Goal: Check status: Check status

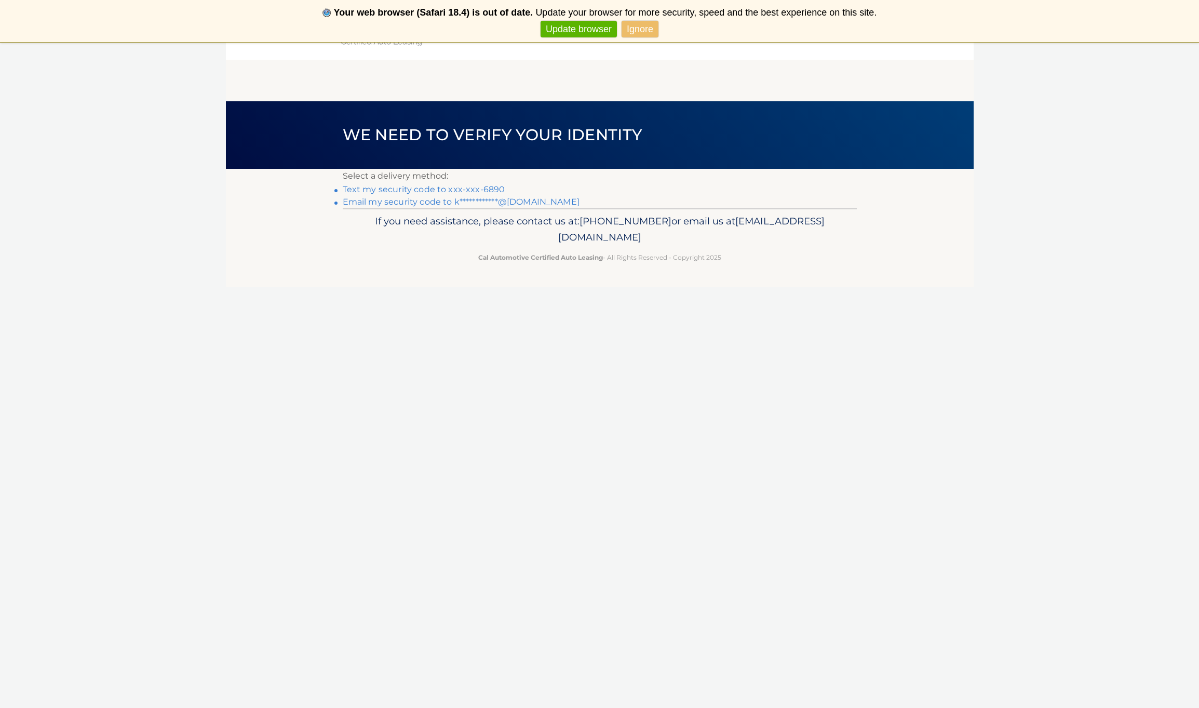
click at [916, 69] on main "**********" at bounding box center [600, 125] width 748 height 167
click at [424, 191] on link "Text my security code to xxx-xxx-6890" at bounding box center [424, 189] width 162 height 10
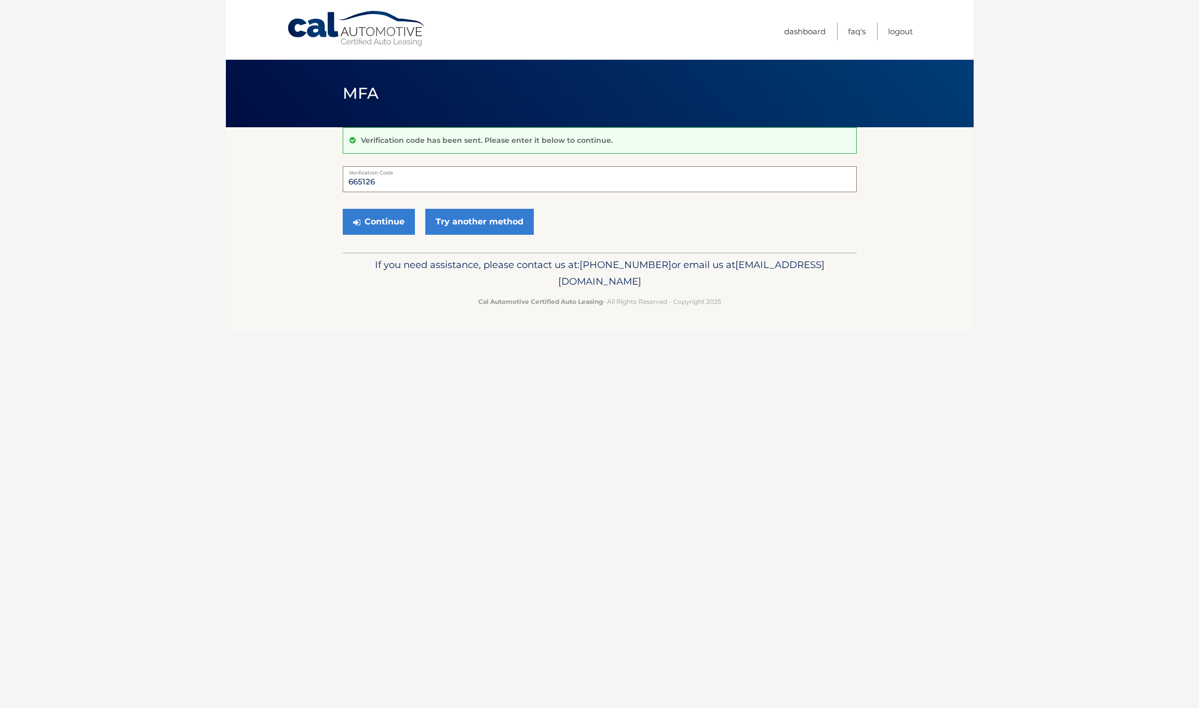
type input "665126"
click at [378, 221] on button "Continue" at bounding box center [379, 222] width 72 height 26
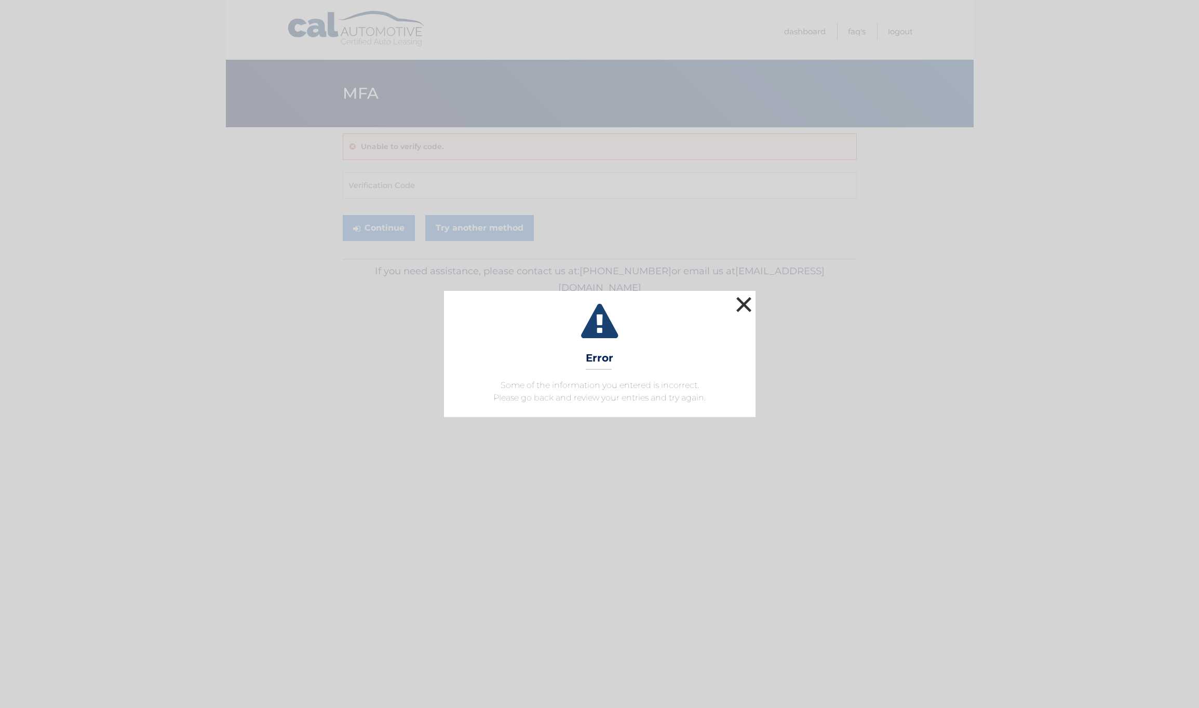
click at [747, 304] on button "×" at bounding box center [744, 304] width 21 height 21
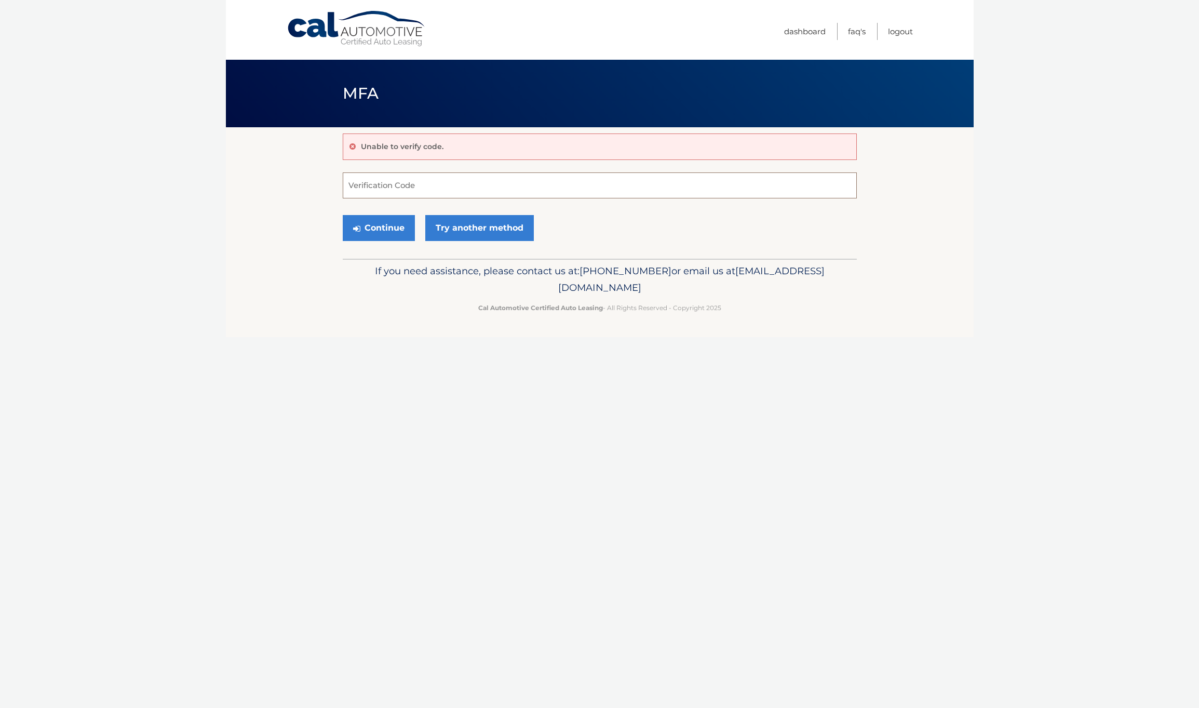
click at [581, 189] on input "Verification Code" at bounding box center [600, 185] width 514 height 26
type input "665125"
click at [378, 227] on button "Continue" at bounding box center [379, 228] width 72 height 26
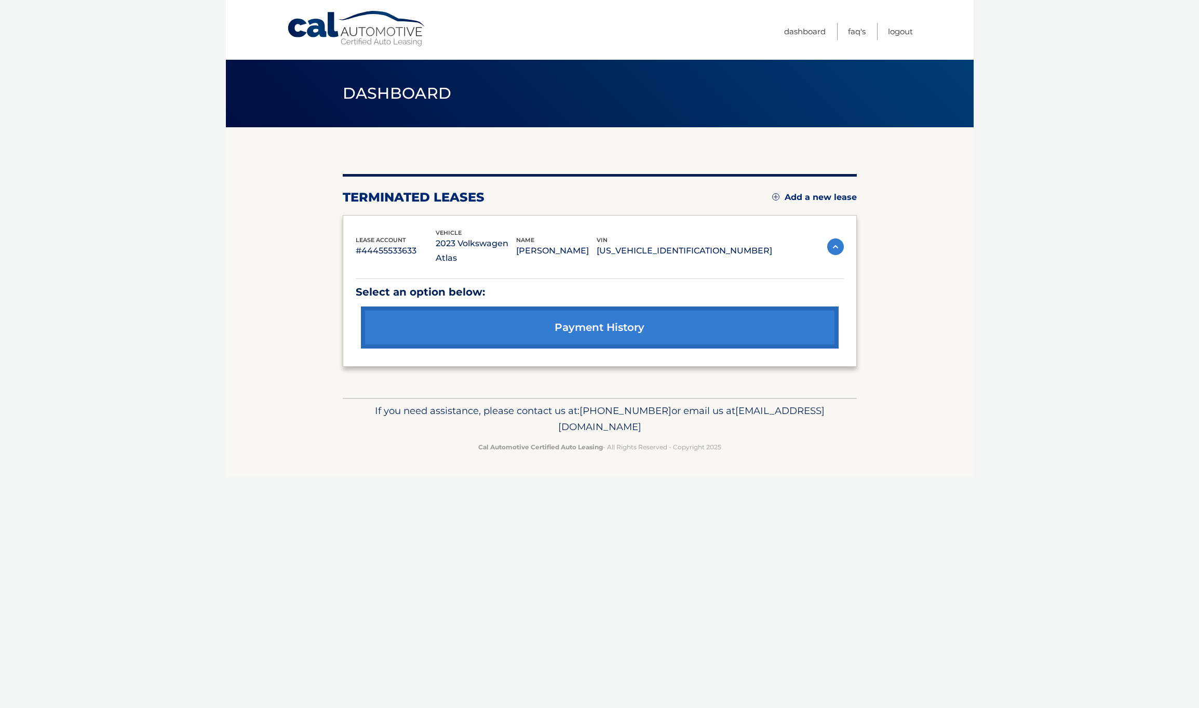
click at [641, 333] on link "payment history" at bounding box center [600, 327] width 478 height 42
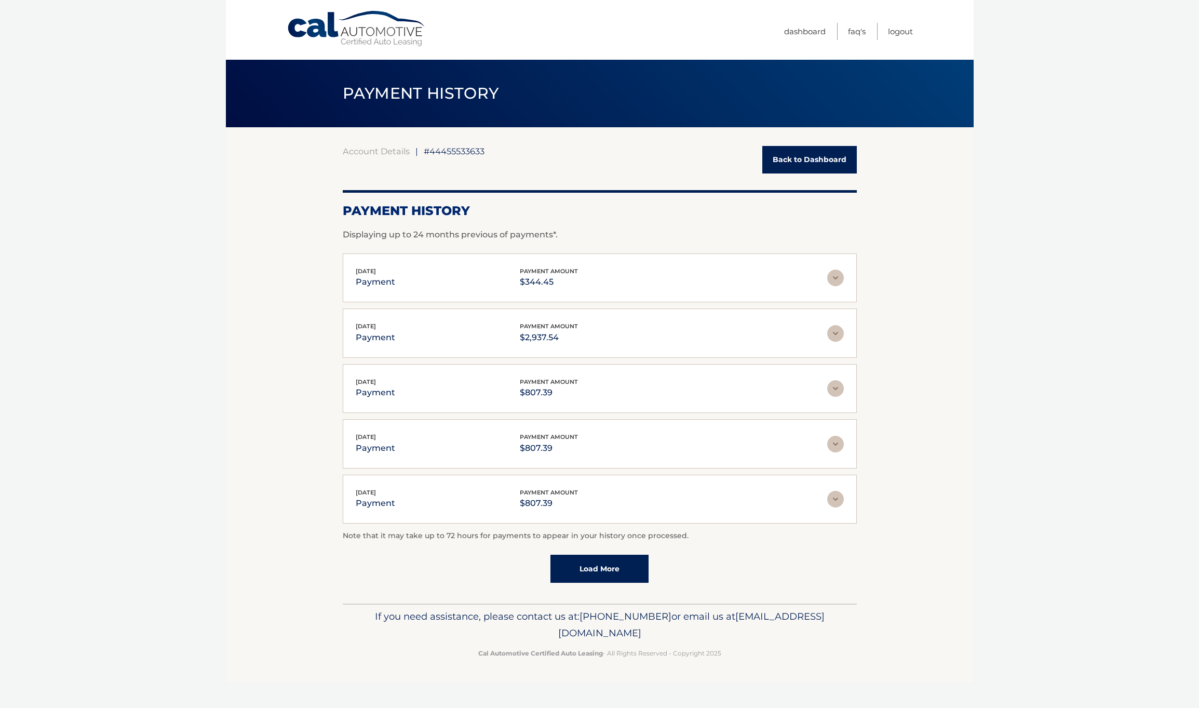
click at [832, 390] on img at bounding box center [835, 388] width 17 height 17
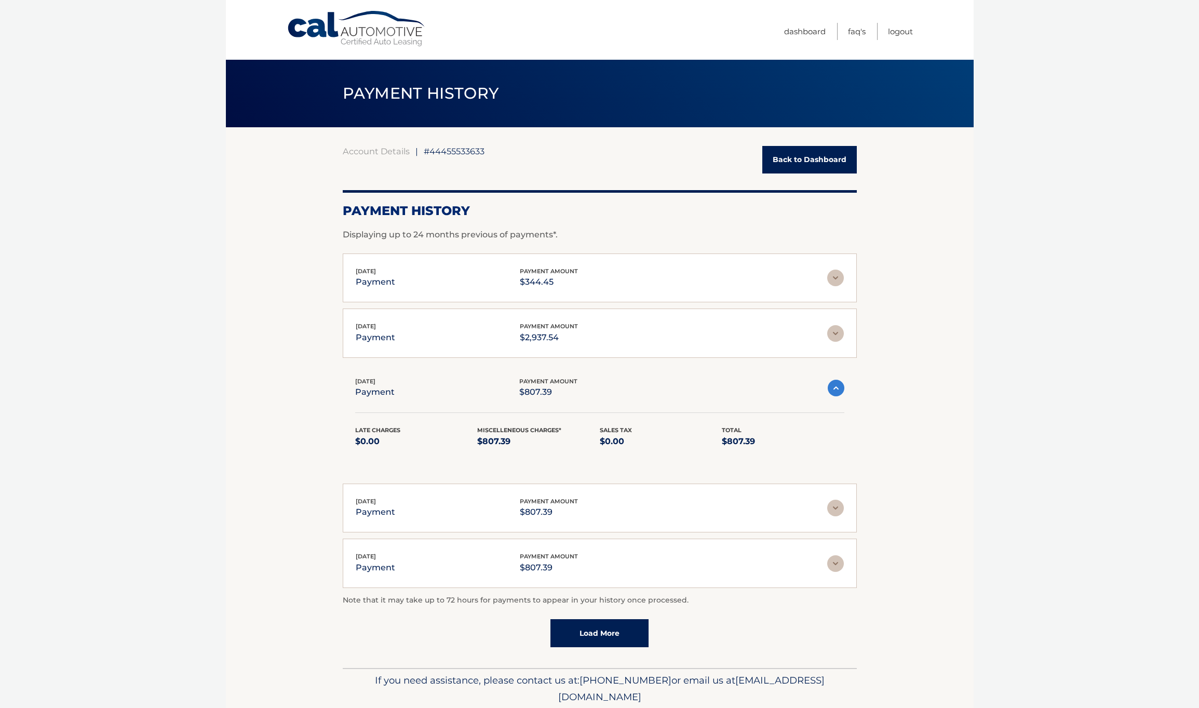
click at [832, 390] on img at bounding box center [836, 387] width 17 height 17
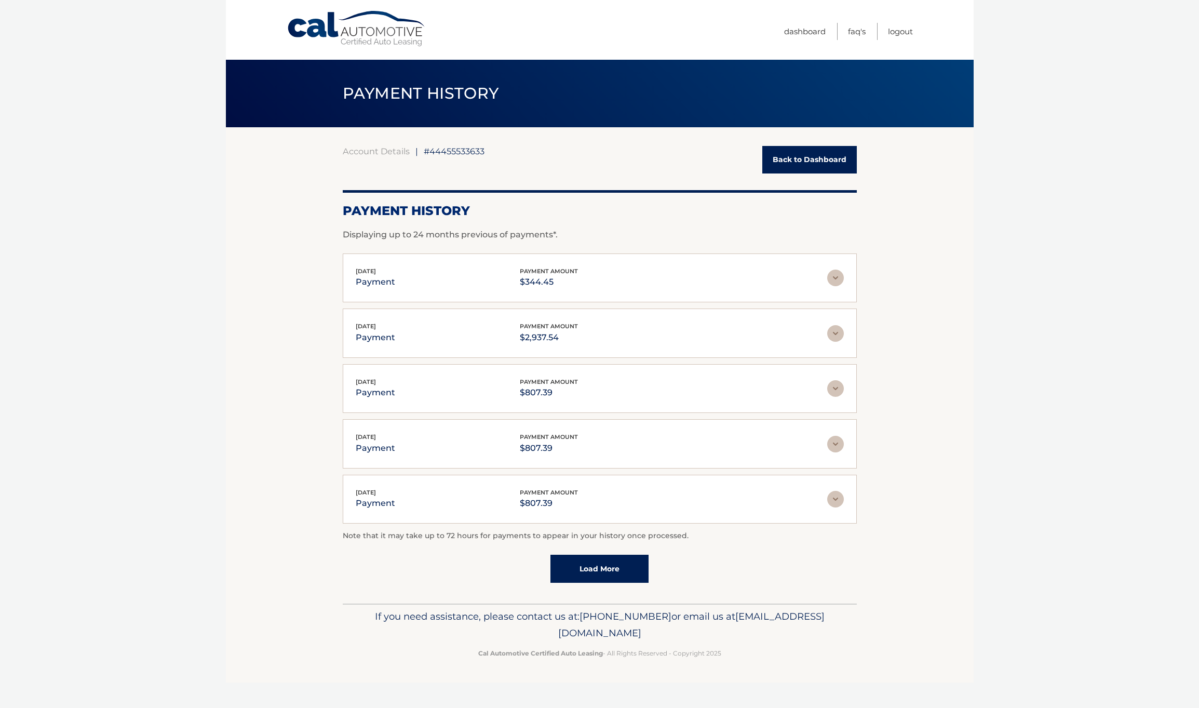
click at [828, 160] on link "Back to Dashboard" at bounding box center [809, 160] width 94 height 28
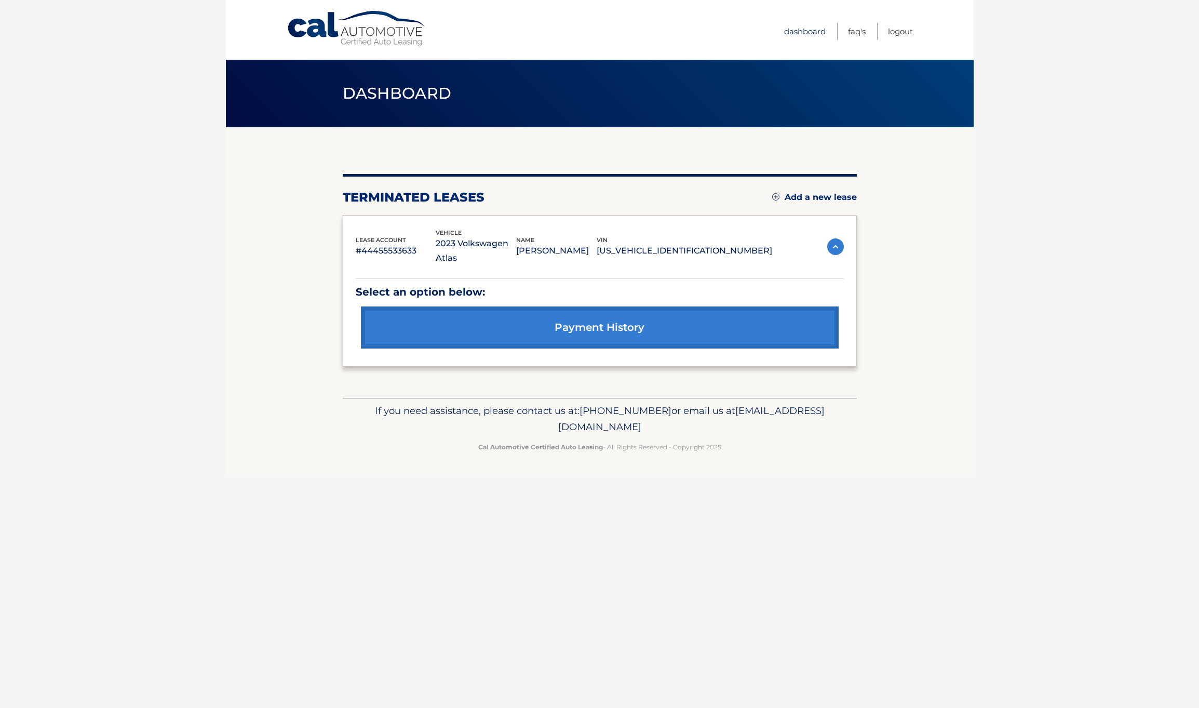
click at [801, 32] on link "Dashboard" at bounding box center [805, 31] width 42 height 17
click at [318, 29] on link "Cal Automotive" at bounding box center [357, 28] width 140 height 37
click at [369, 100] on span "Dashboard" at bounding box center [397, 93] width 109 height 19
click at [363, 29] on link "Cal Automotive" at bounding box center [357, 28] width 140 height 37
click at [832, 244] on img at bounding box center [835, 246] width 17 height 17
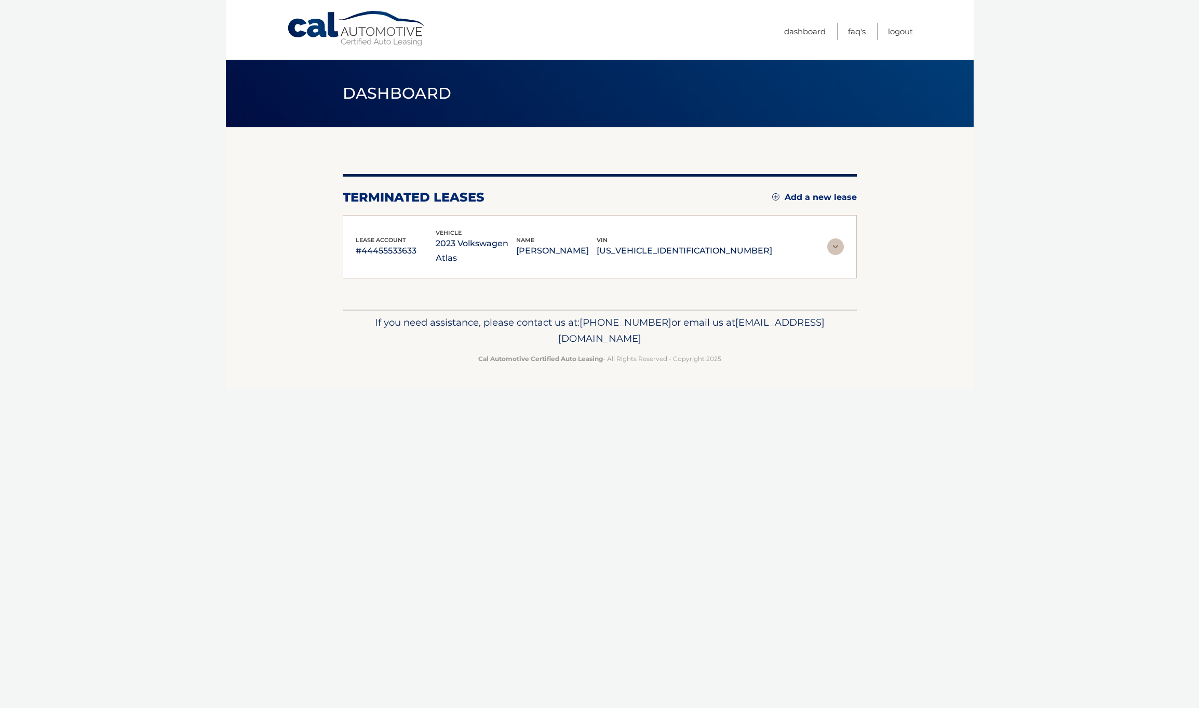
click at [832, 244] on img at bounding box center [835, 246] width 17 height 17
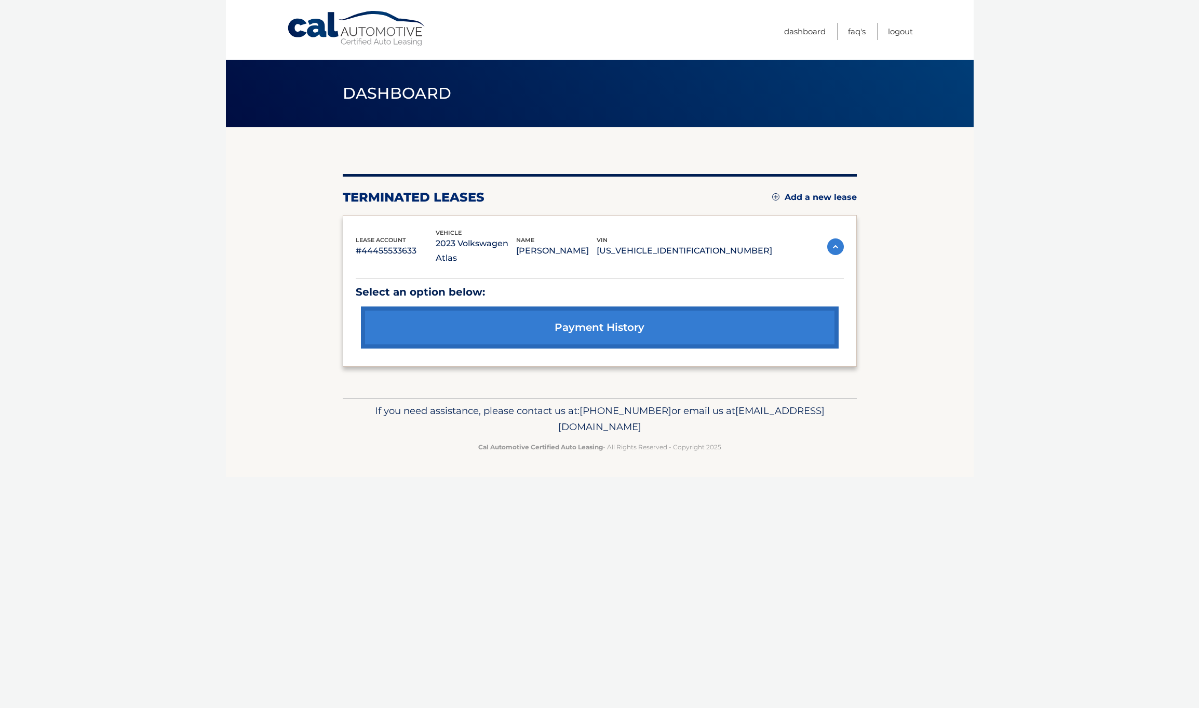
click at [651, 330] on link "payment history" at bounding box center [600, 327] width 478 height 42
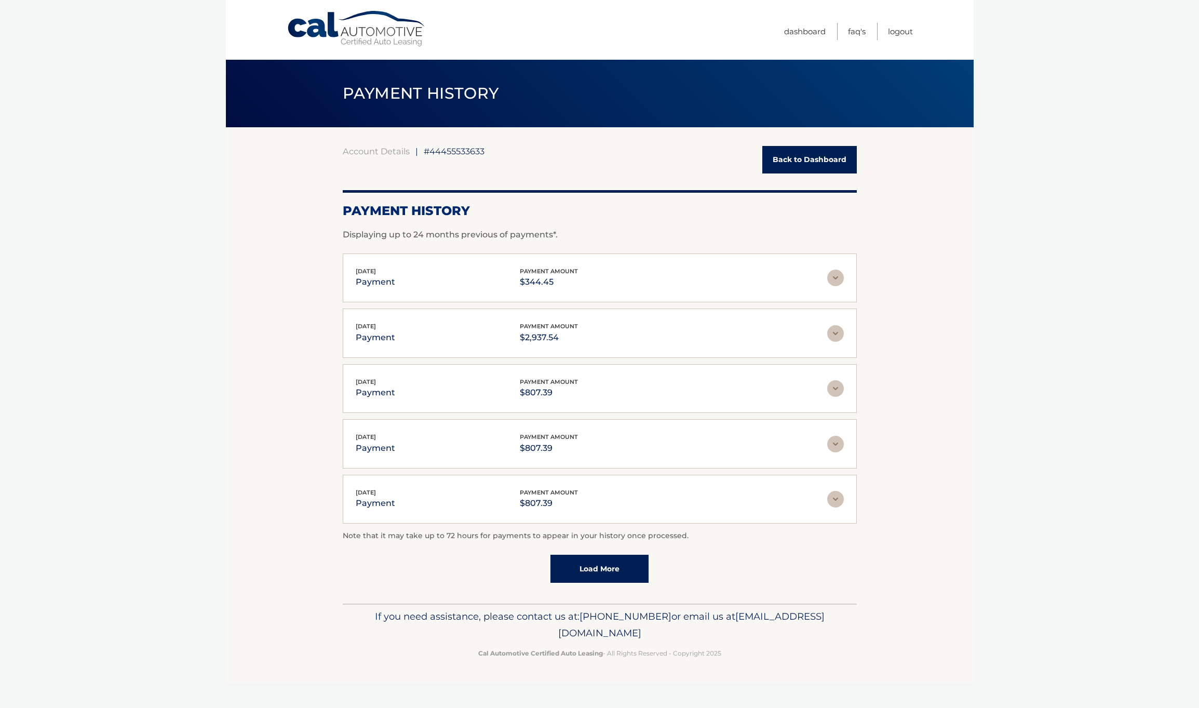
click at [837, 274] on img at bounding box center [835, 277] width 17 height 17
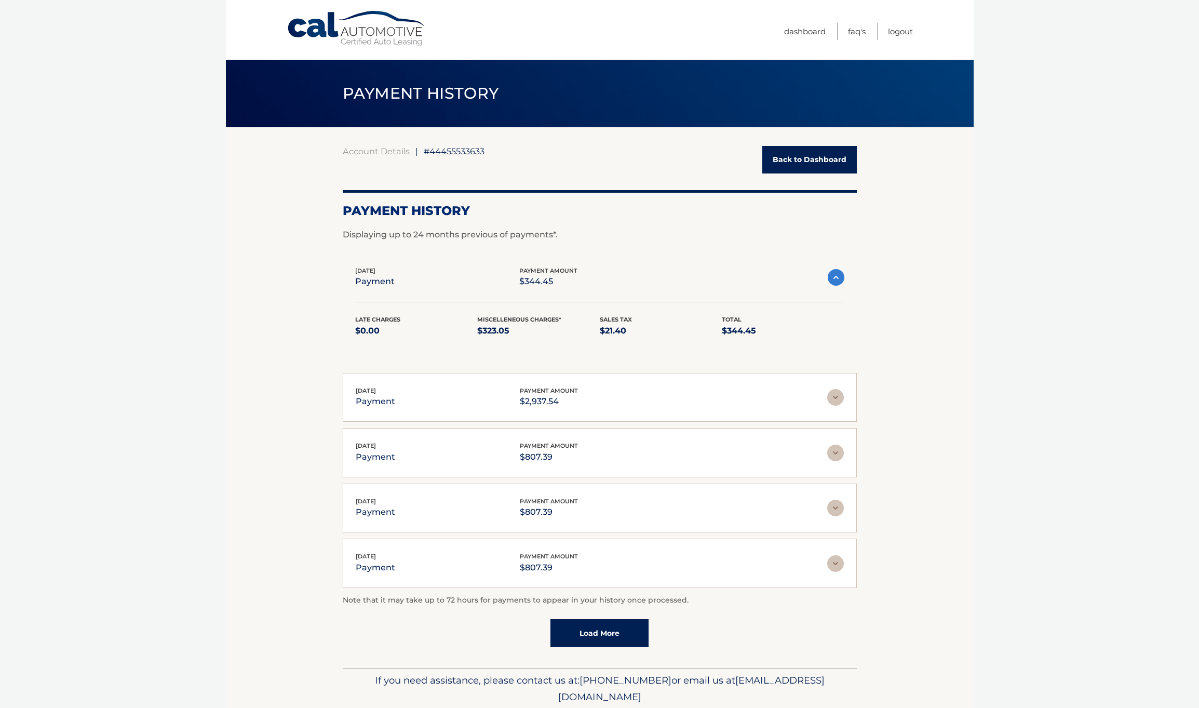
click at [837, 274] on img at bounding box center [836, 277] width 17 height 17
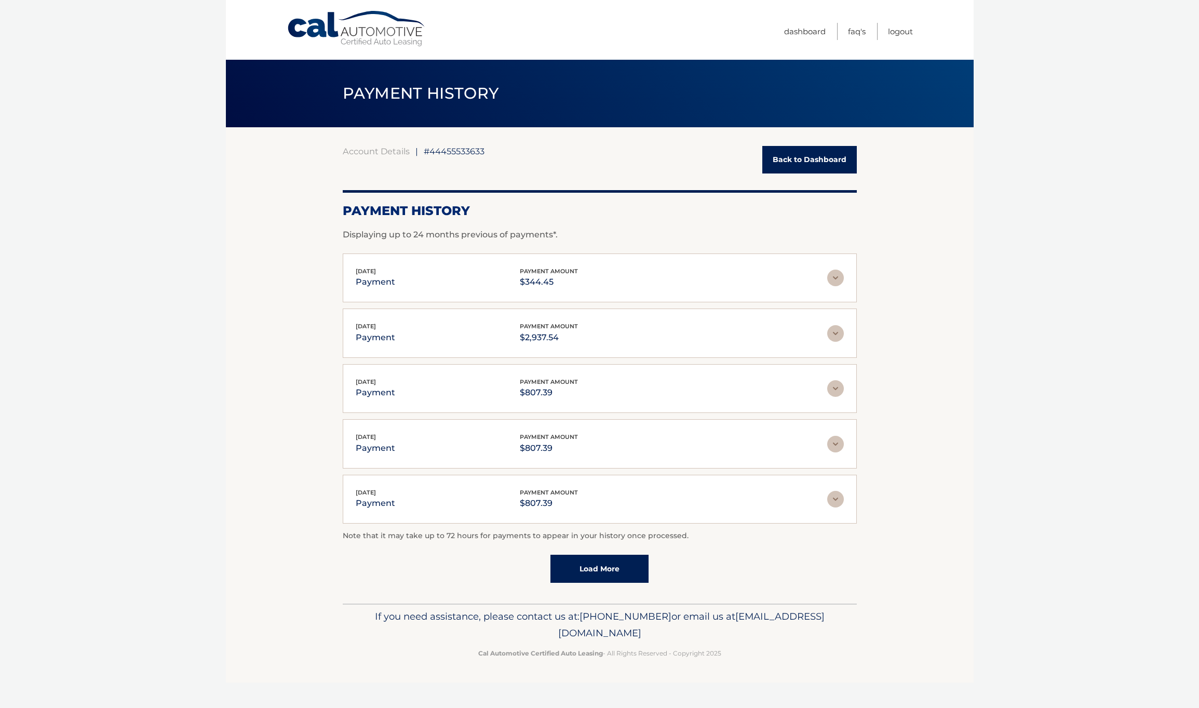
click at [834, 337] on img at bounding box center [835, 333] width 17 height 17
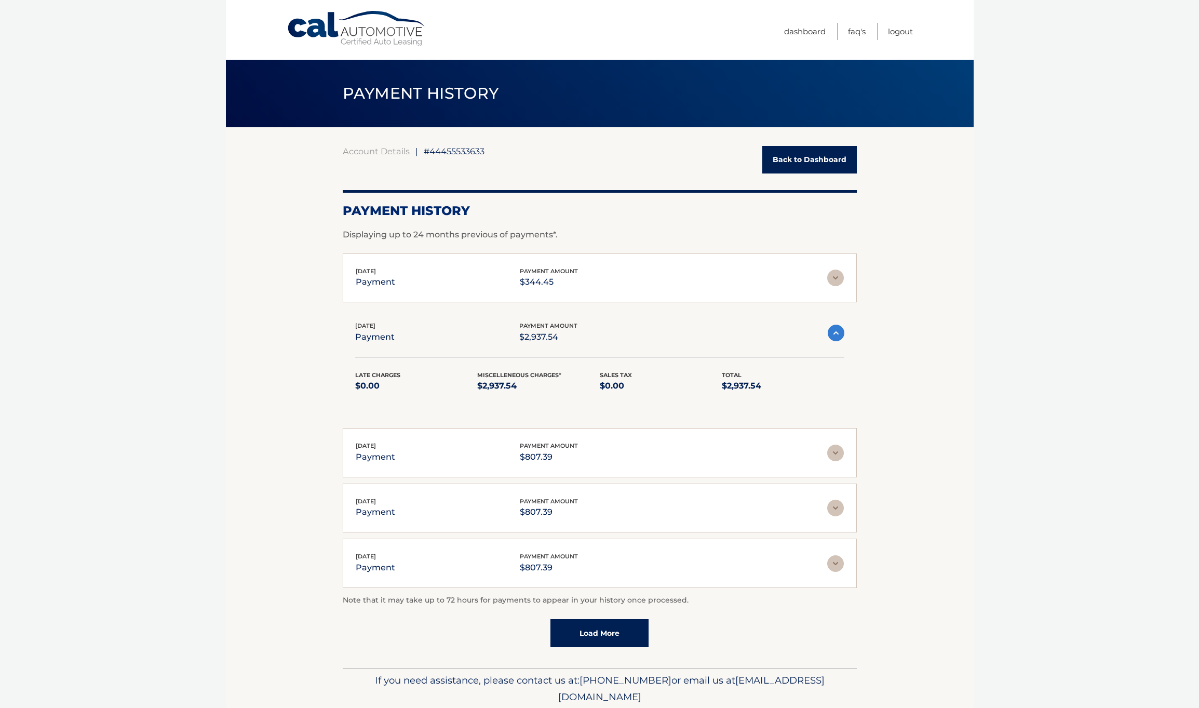
click at [834, 337] on img at bounding box center [836, 332] width 17 height 17
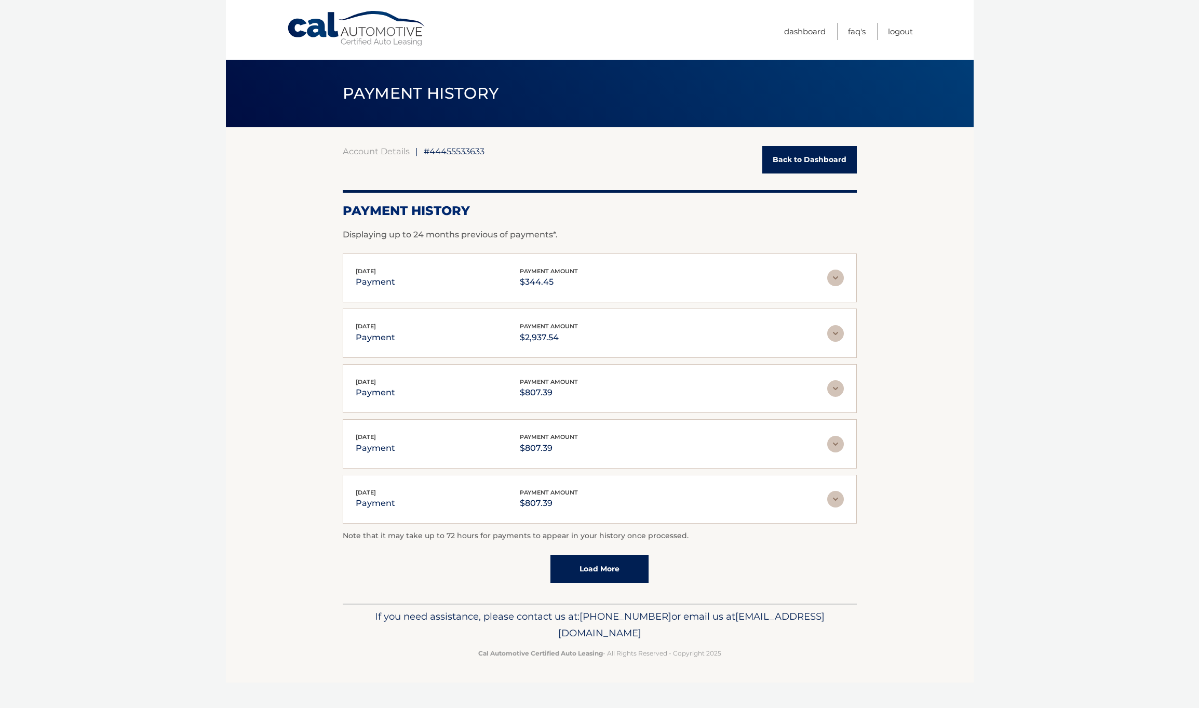
click at [805, 164] on link "Back to Dashboard" at bounding box center [809, 160] width 94 height 28
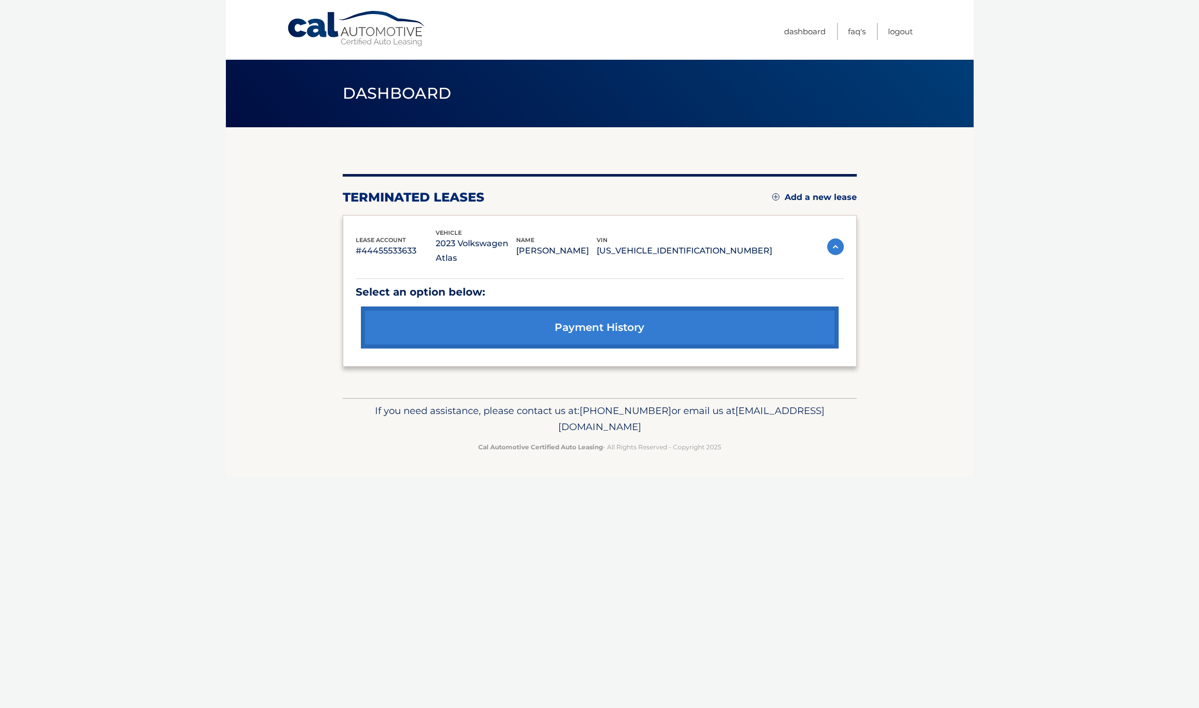
click at [836, 248] on img at bounding box center [835, 246] width 17 height 17
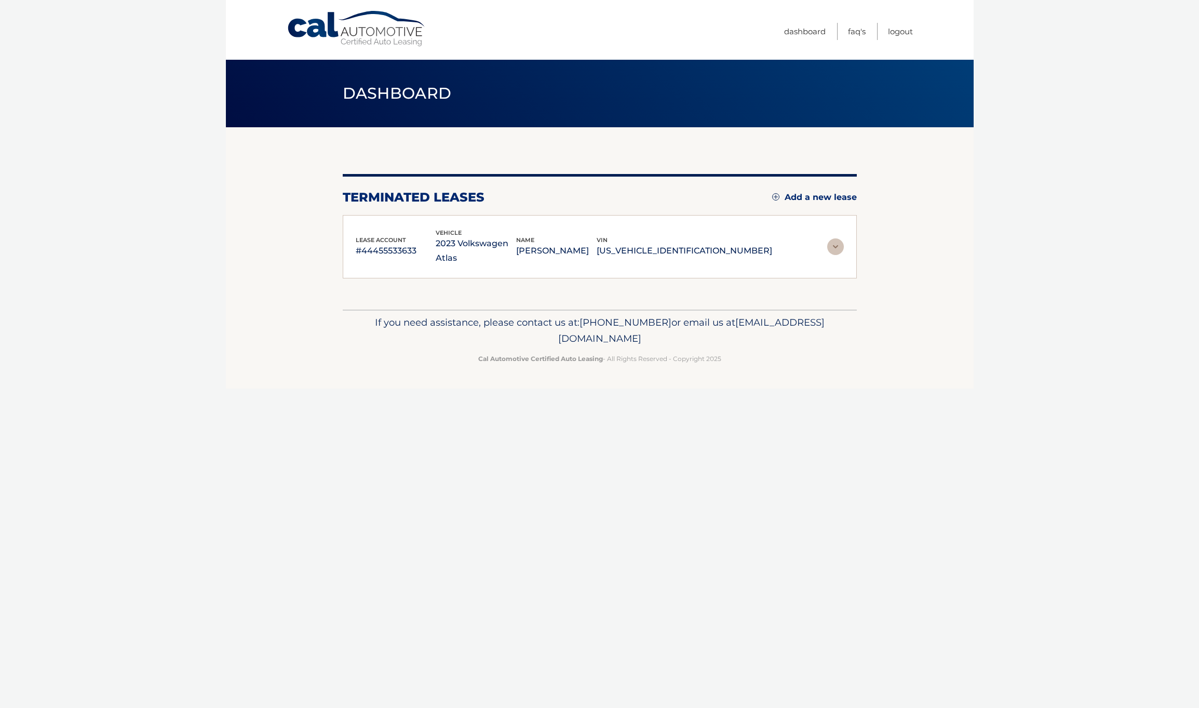
click at [836, 248] on img at bounding box center [835, 246] width 17 height 17
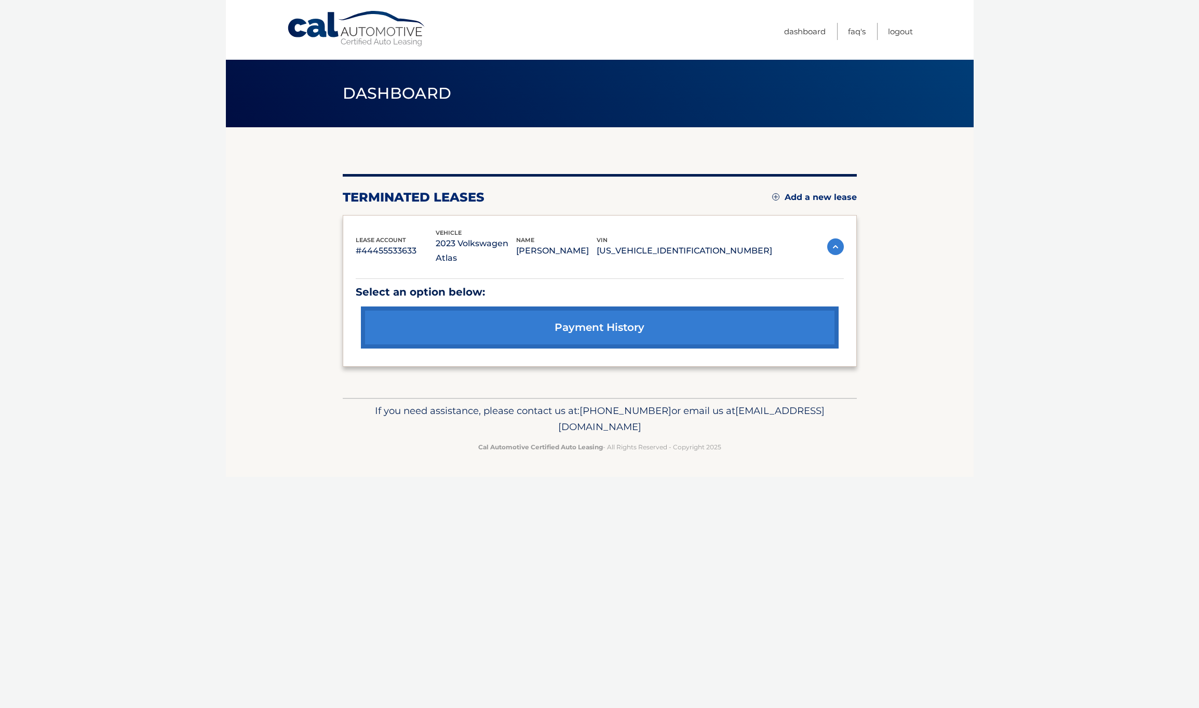
click at [713, 333] on link "payment history" at bounding box center [600, 327] width 478 height 42
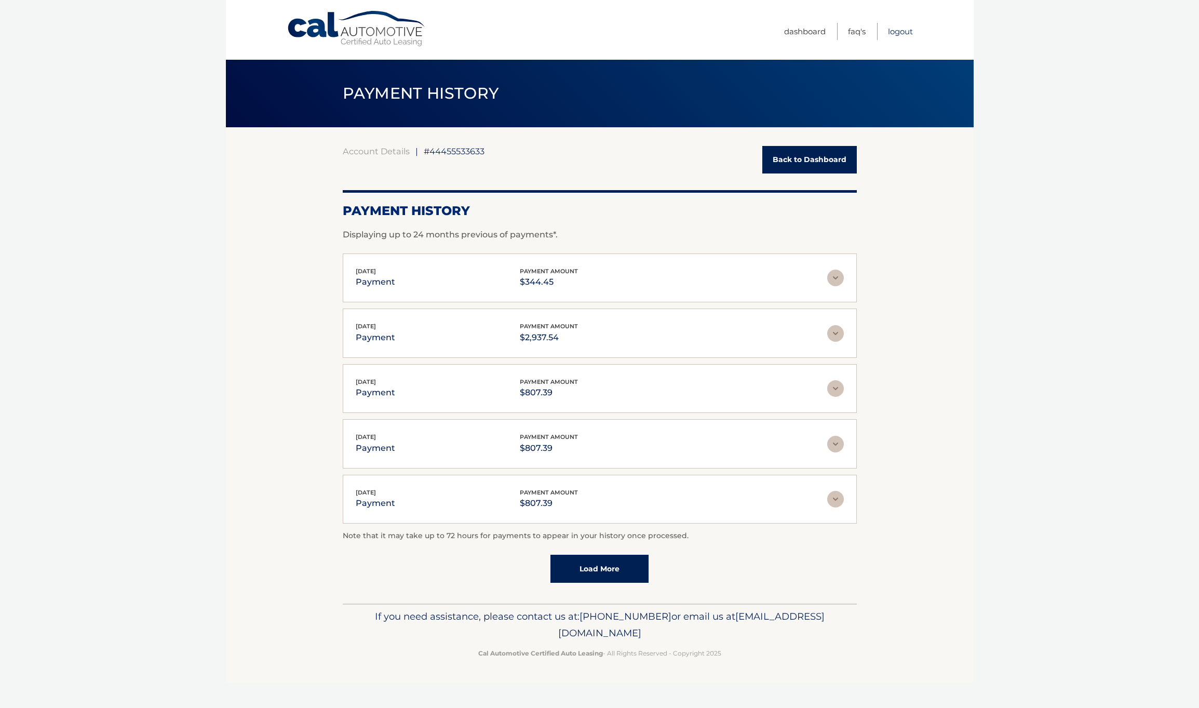
drag, startPoint x: 900, startPoint y: 31, endPoint x: 890, endPoint y: 31, distance: 10.4
click at [896, 31] on link "Logout" at bounding box center [900, 31] width 25 height 17
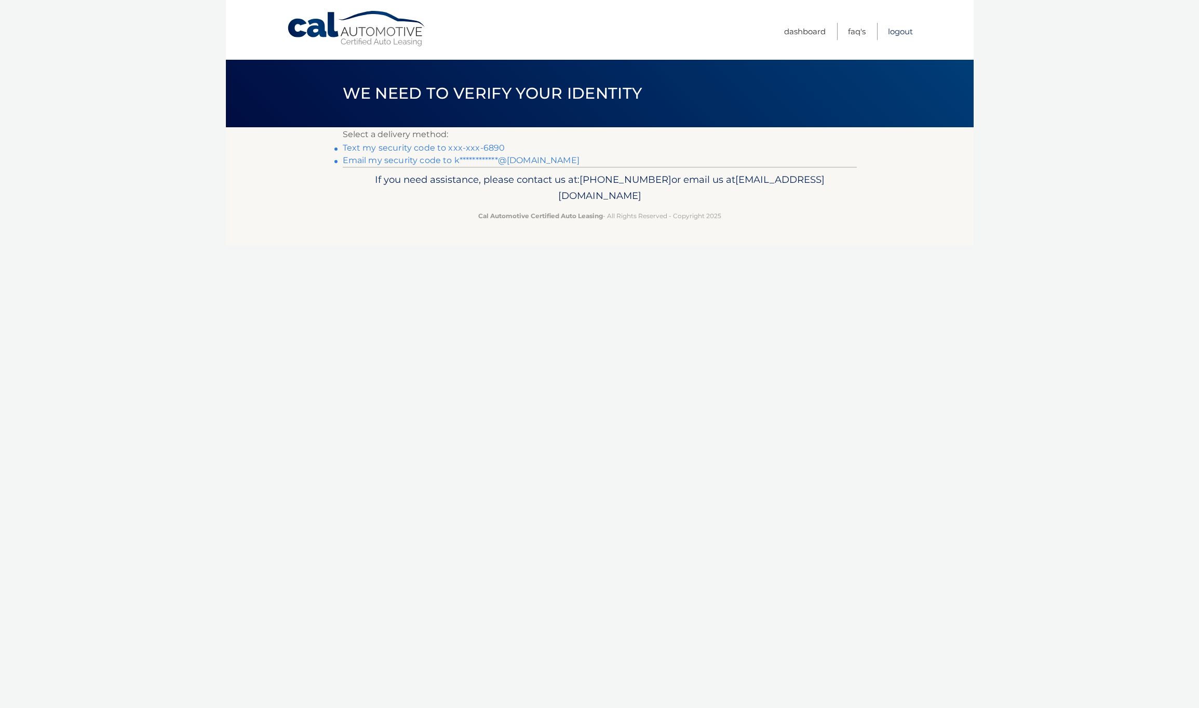
click at [891, 32] on link "Logout" at bounding box center [900, 31] width 25 height 17
